Goal: Task Accomplishment & Management: Complete application form

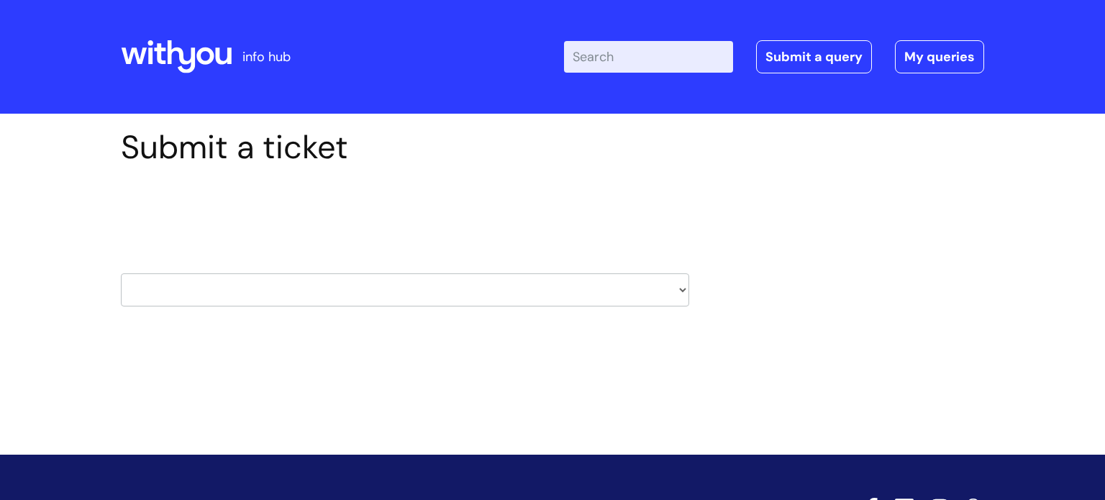
click at [438, 287] on select "HR / People IT and Support Clinical Drug Alerts Finance Accounts Data Support T…" at bounding box center [405, 289] width 568 height 33
select select "learning_and_development"
click at [121, 273] on select "HR / People IT and Support Clinical Drug Alerts Finance Accounts Data Support T…" at bounding box center [405, 289] width 568 height 33
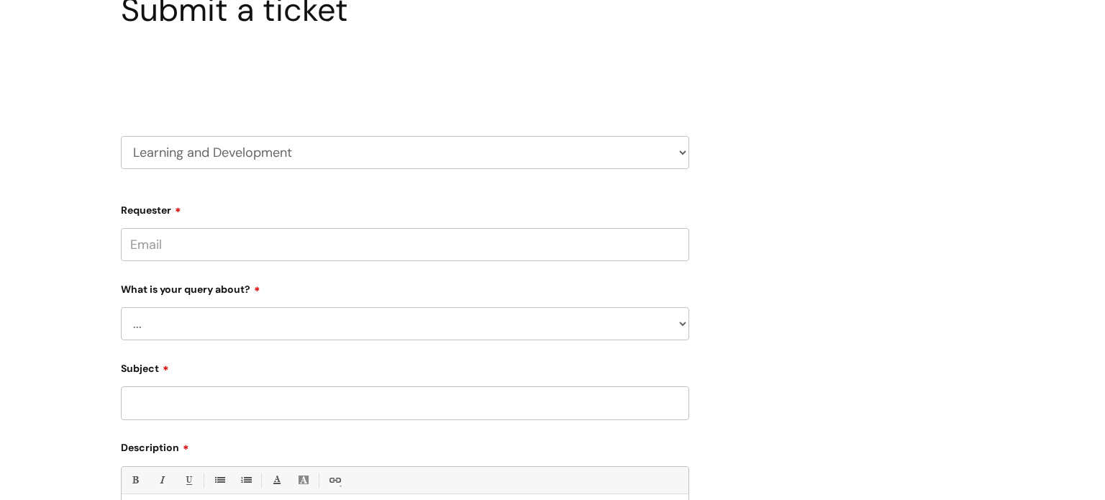
scroll to position [157, 0]
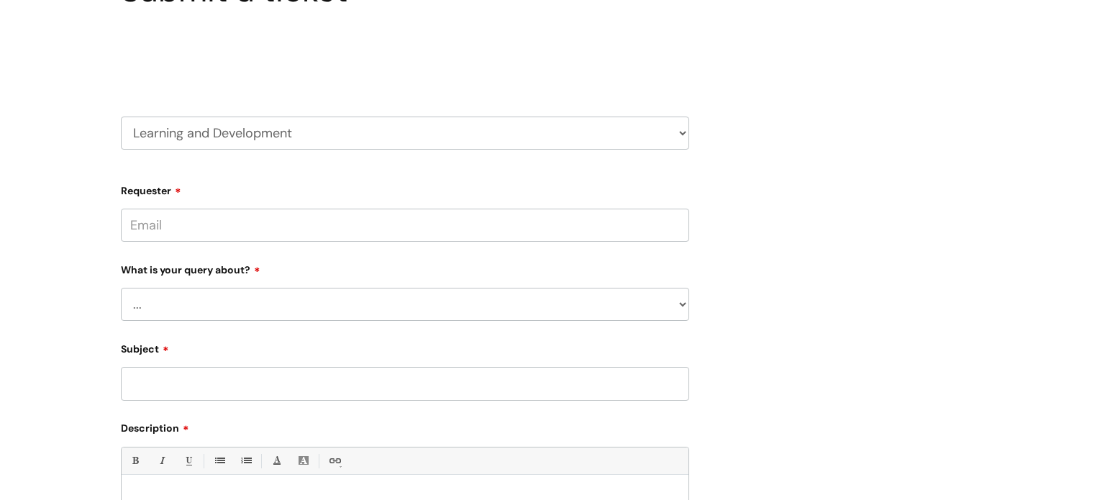
click at [408, 213] on input "Requester" at bounding box center [405, 225] width 568 height 33
type input "[PERSON_NAME][EMAIL_ADDRESS][PERSON_NAME][DOMAIN_NAME]"
click at [405, 295] on select "... Question about a training course or session booking Ask about apprenticeshi…" at bounding box center [405, 304] width 568 height 33
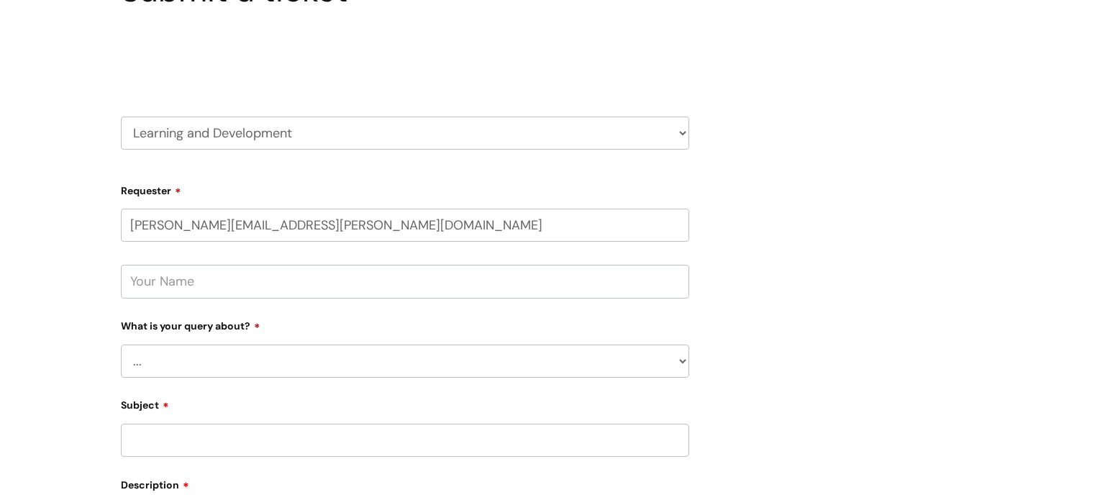
select select "Question about a training course or session booking"
click at [121, 345] on select "... Question about a training course or session booking Ask about apprenticeshi…" at bounding box center [405, 361] width 568 height 33
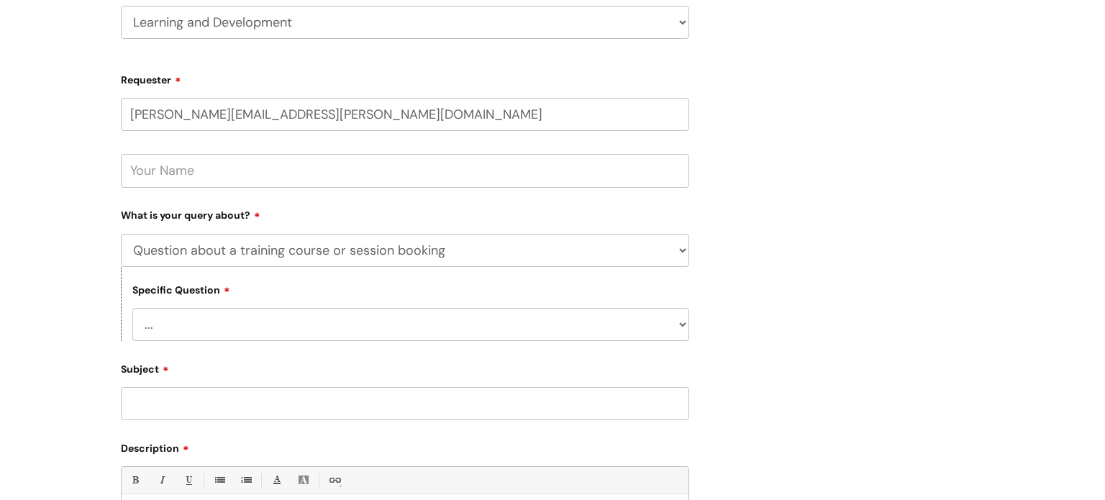
scroll to position [268, 0]
click at [392, 318] on select "... Training booking request Training dates/timetable Enquiry about a topic or …" at bounding box center [410, 323] width 557 height 33
select select "Training booking request"
click at [132, 307] on select "... Training booking request Training dates/timetable Enquiry about a topic or …" at bounding box center [410, 323] width 557 height 33
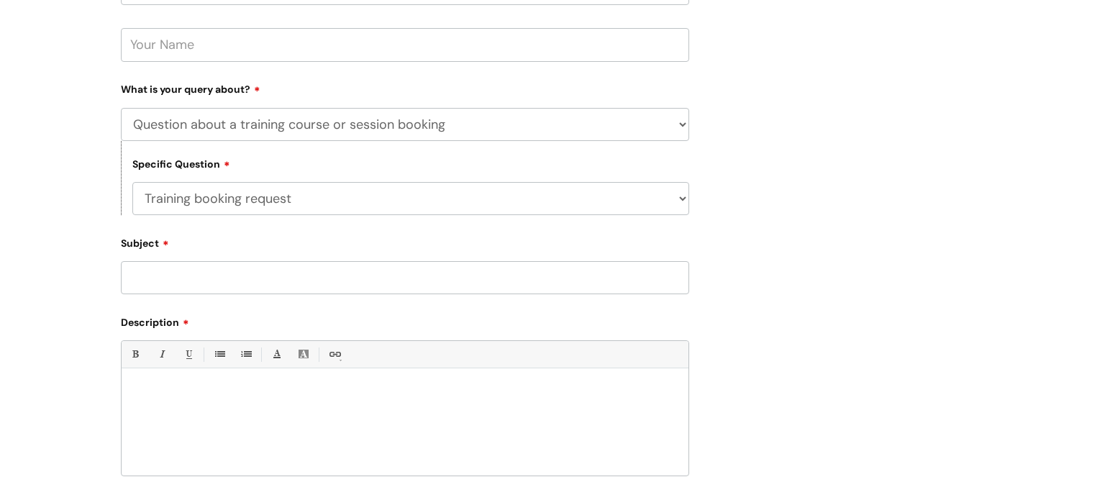
scroll to position [403, 0]
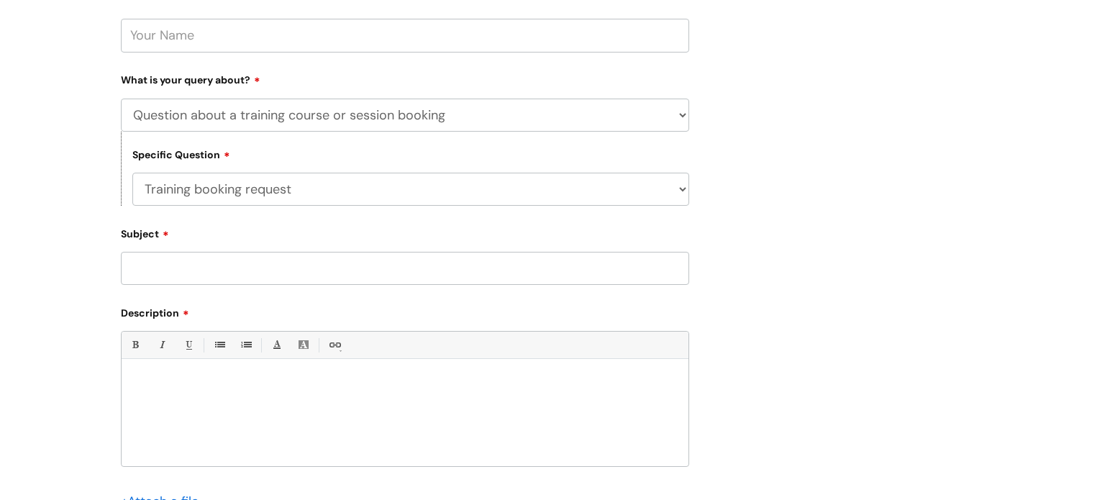
click at [395, 280] on input "Subject" at bounding box center [405, 268] width 568 height 33
type input "Webinar: Why do men die by suicide?"
click at [311, 404] on div at bounding box center [405, 416] width 567 height 99
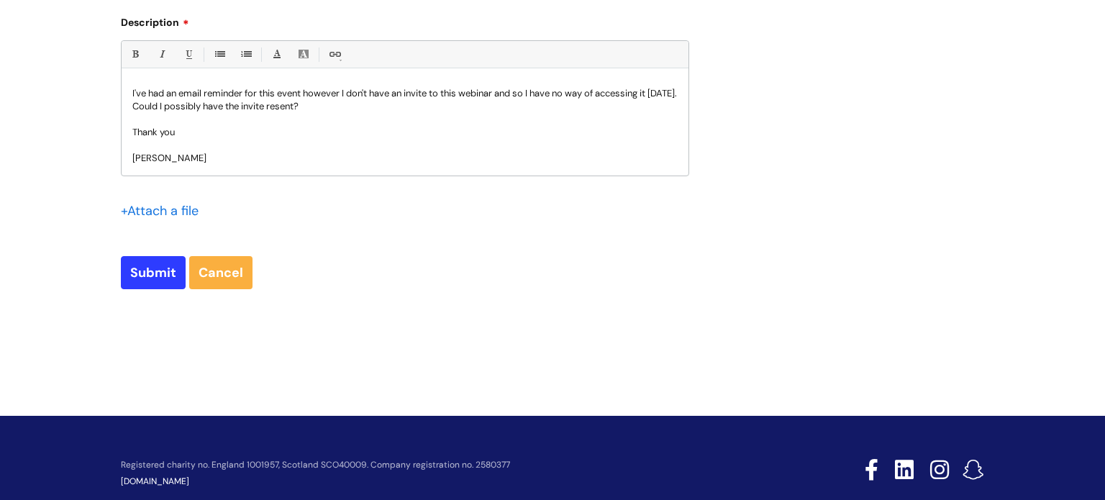
scroll to position [725, 0]
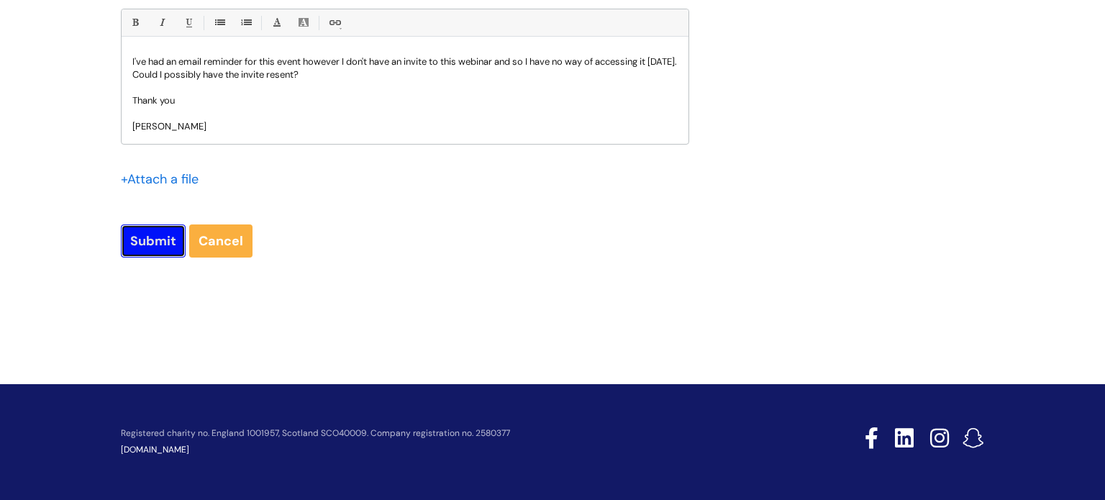
click at [153, 251] on input "Submit" at bounding box center [153, 240] width 65 height 33
type input "Please Wait..."
